Goal: Find contact information: Find contact information

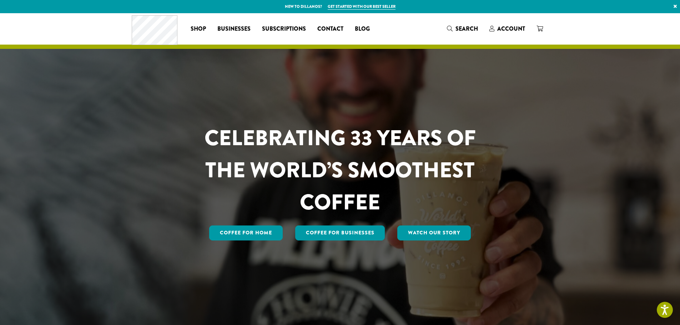
click at [328, 27] on span "Contact" at bounding box center [330, 29] width 26 height 9
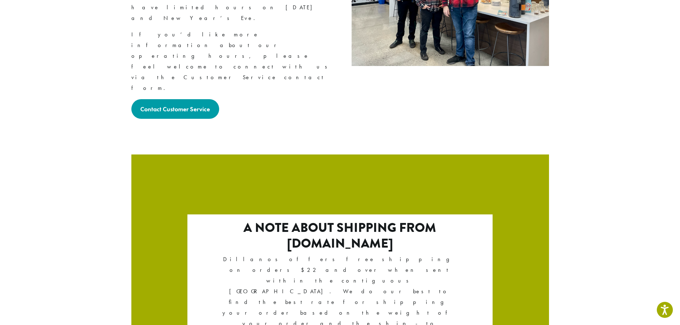
scroll to position [1184, 0]
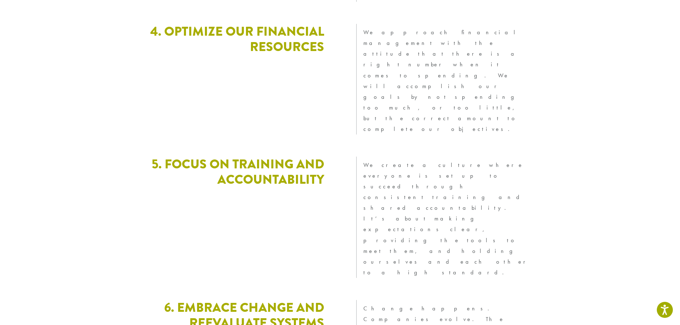
scroll to position [1942, 0]
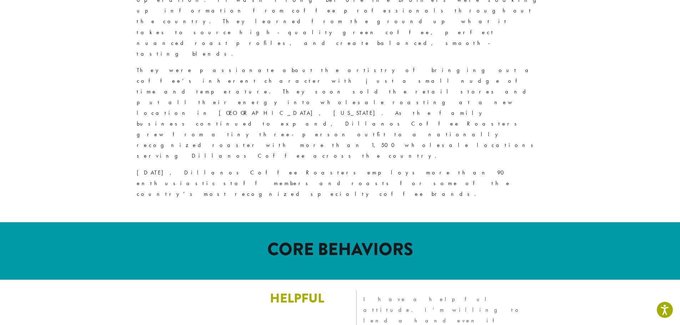
scroll to position [0, 0]
